Goal: Task Accomplishment & Management: Use online tool/utility

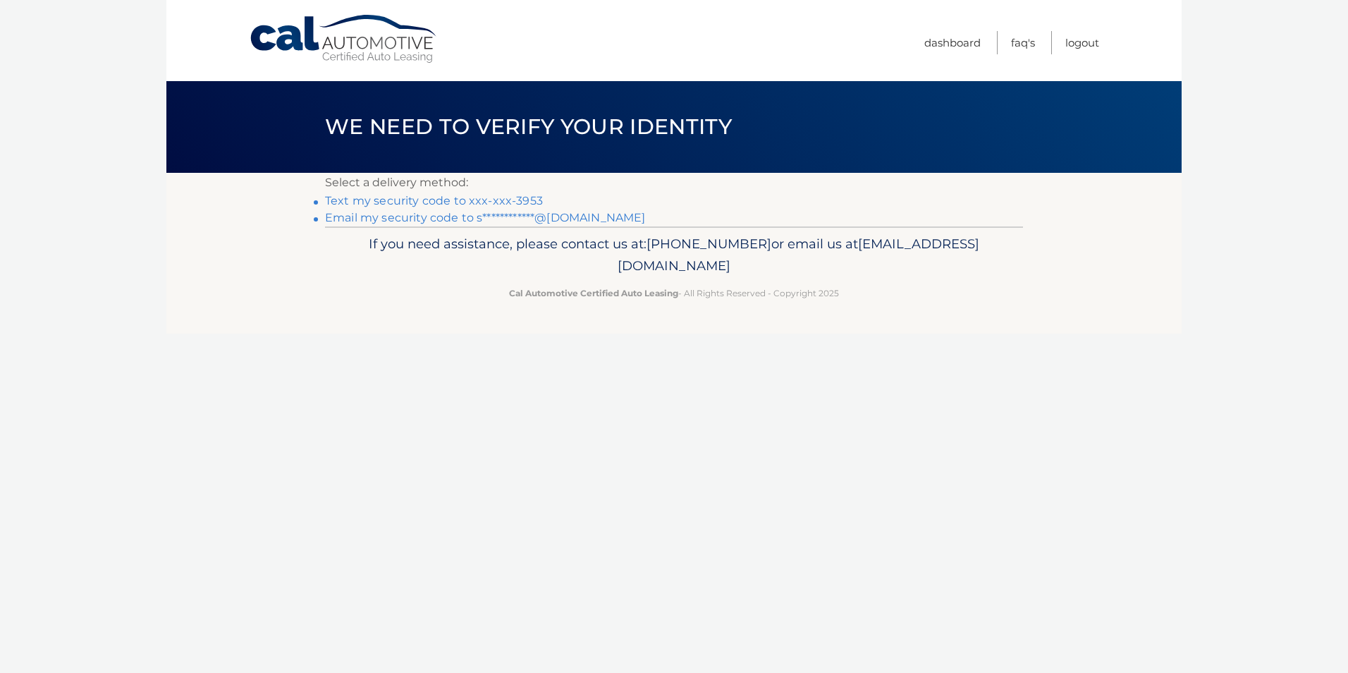
click at [485, 201] on link "Text my security code to xxx-xxx-3953" at bounding box center [434, 200] width 218 height 13
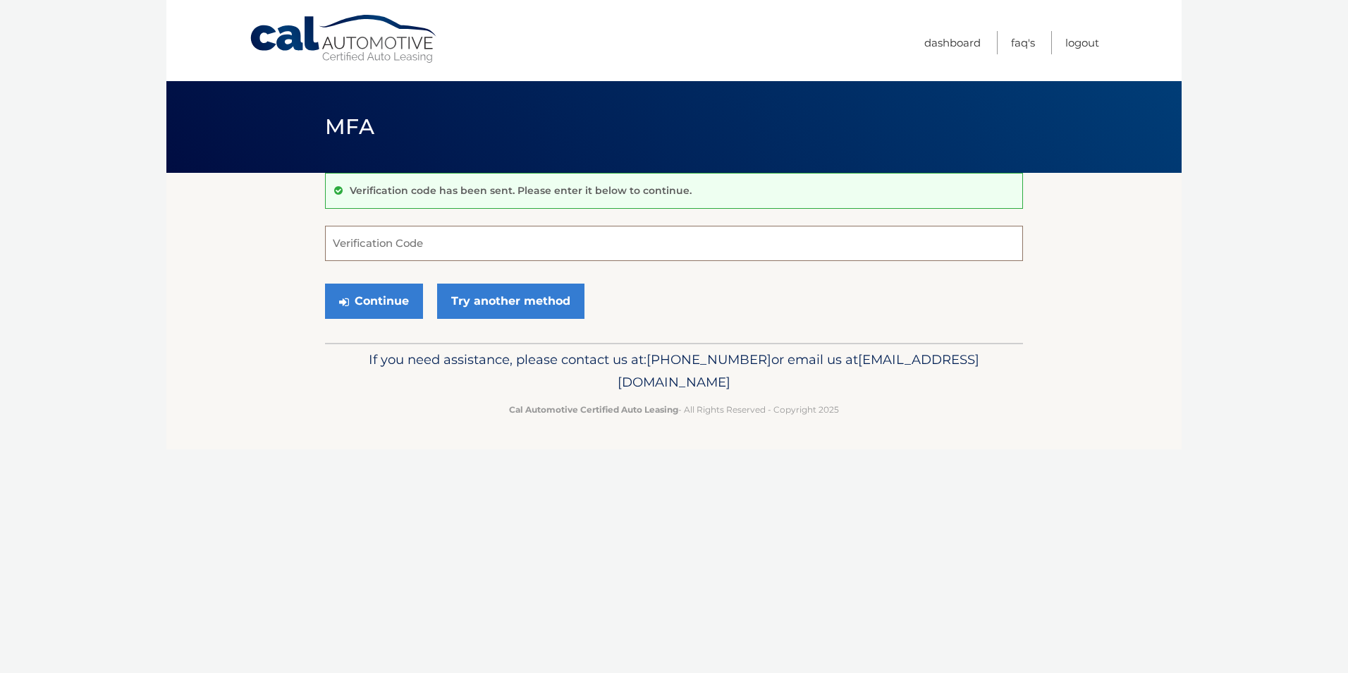
click at [449, 237] on input "Verification Code" at bounding box center [674, 243] width 698 height 35
click at [443, 240] on input "Verification Code" at bounding box center [674, 243] width 698 height 35
type input "663442"
click at [374, 301] on button "Continue" at bounding box center [374, 300] width 98 height 35
